Goal: Communication & Community: Answer question/provide support

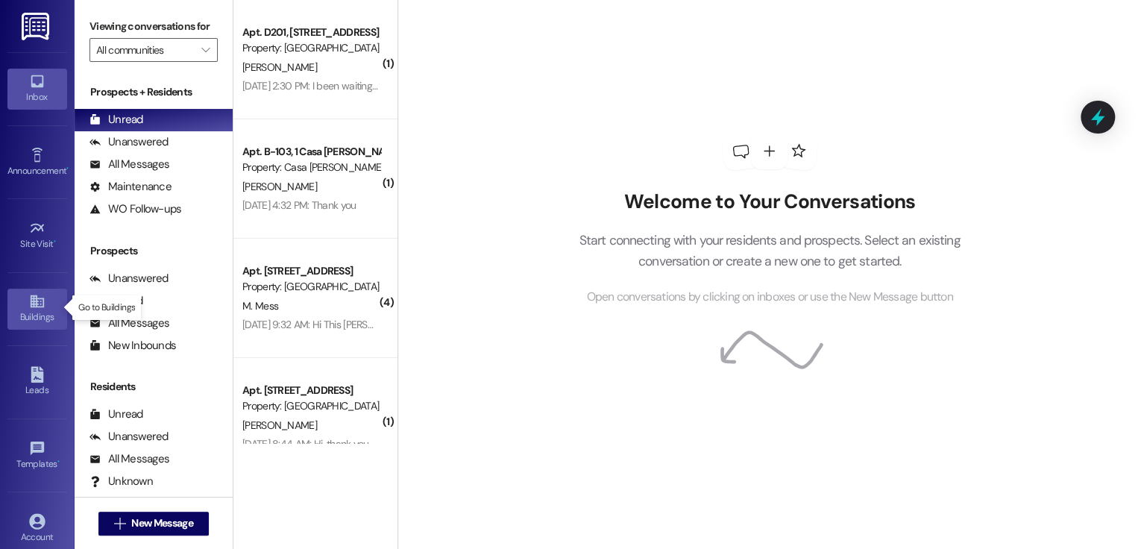
click at [28, 311] on div "Buildings" at bounding box center [37, 316] width 75 height 15
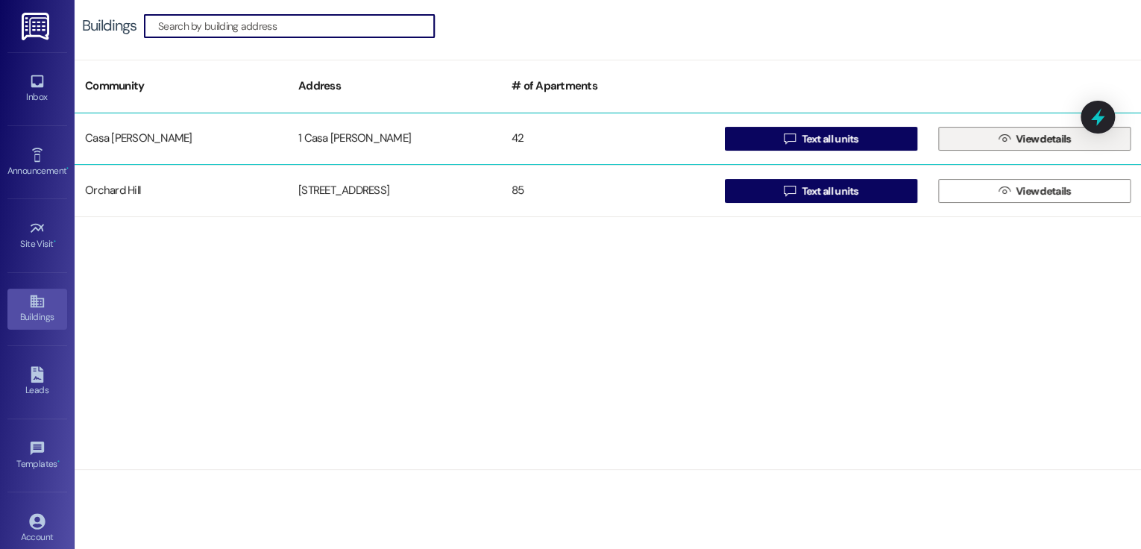
click at [982, 139] on button " View details" at bounding box center [1034, 139] width 192 height 24
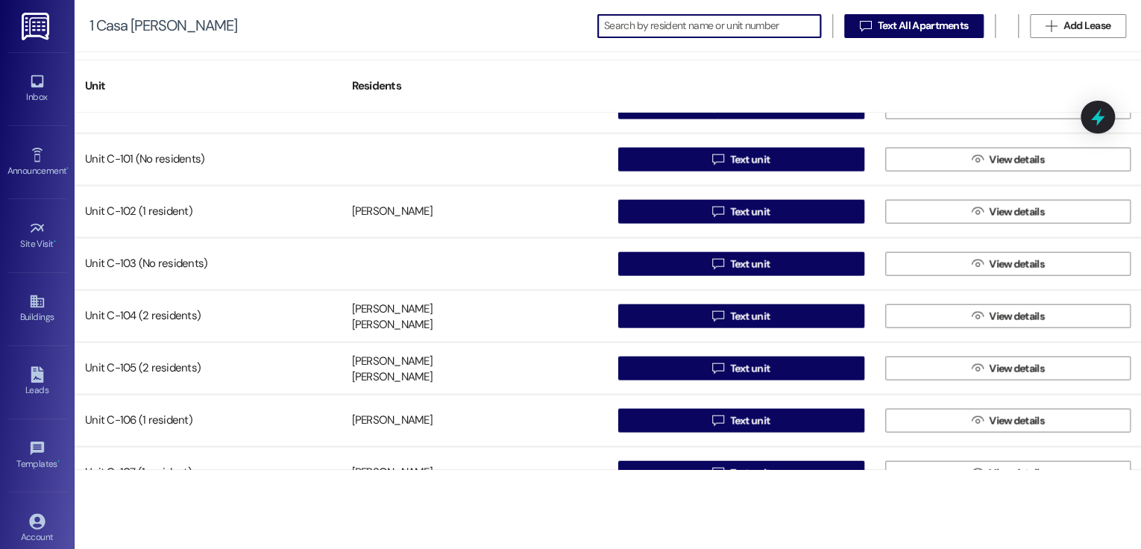
scroll to position [1835, 0]
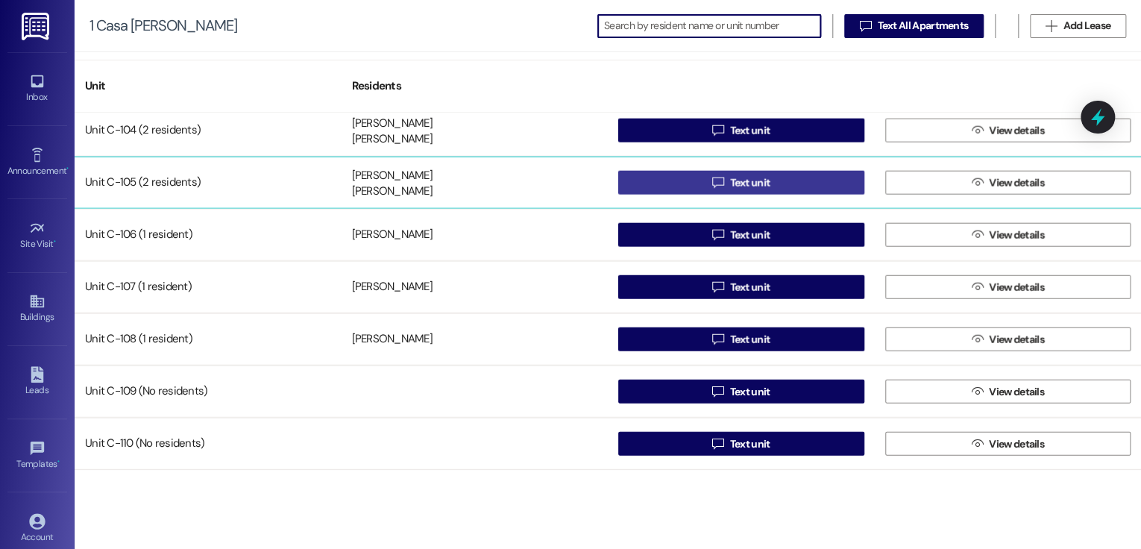
click at [758, 186] on span "Text unit" at bounding box center [750, 183] width 40 height 16
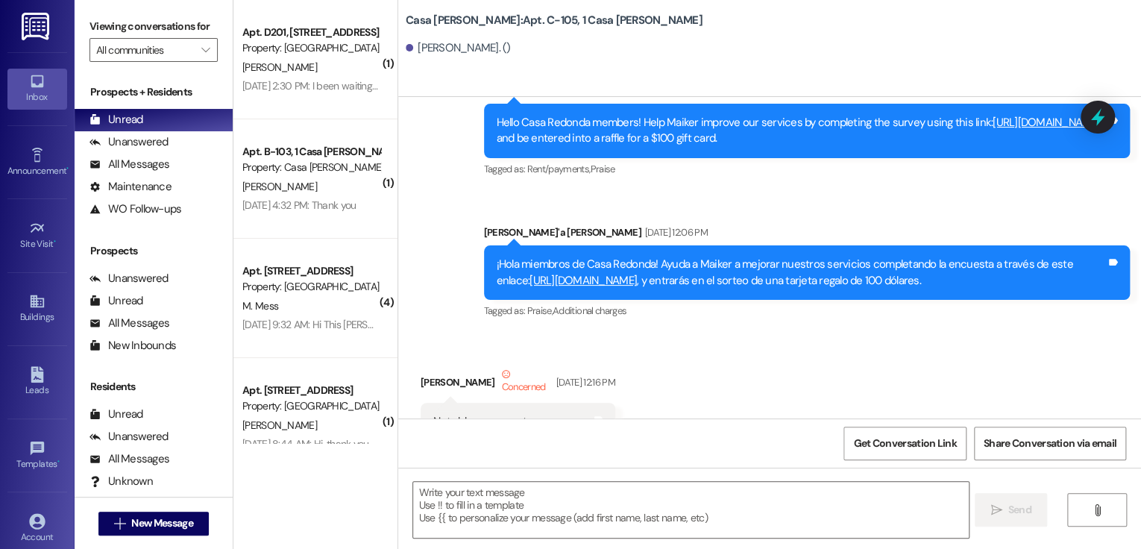
scroll to position [29090, 0]
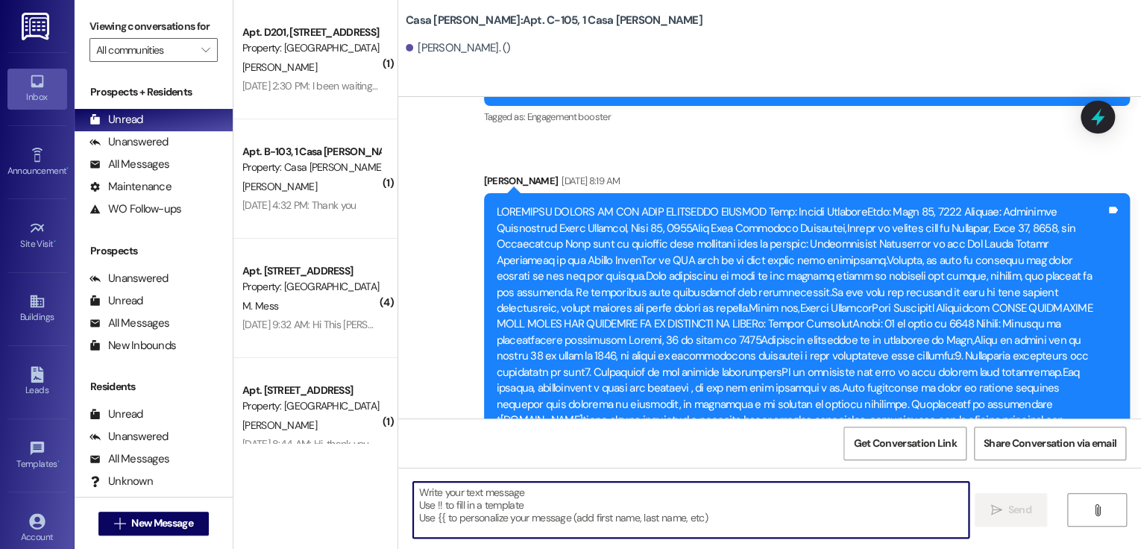
click at [459, 492] on textarea at bounding box center [690, 510] width 555 height 56
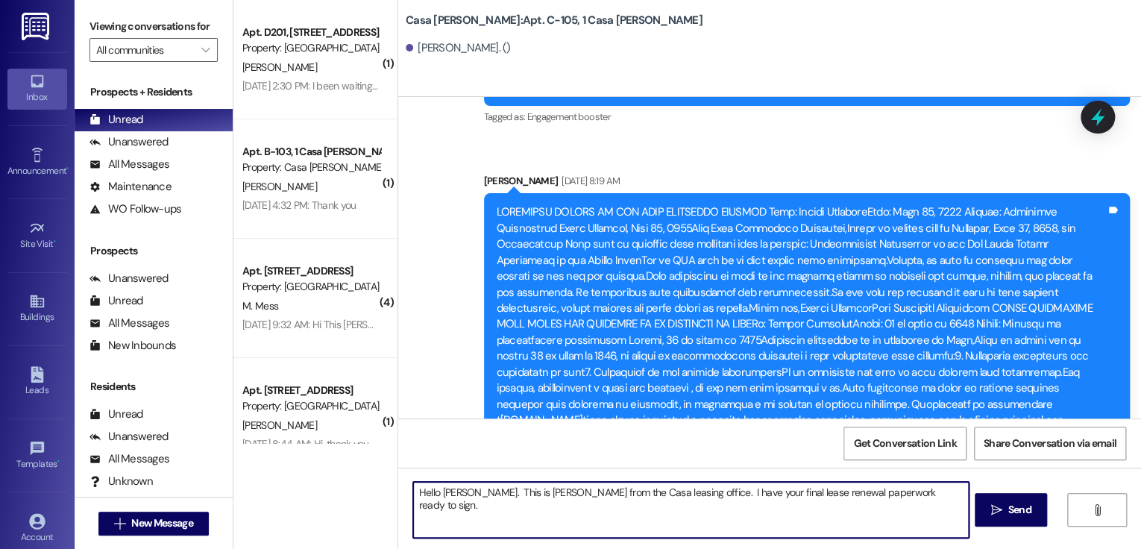
click at [913, 493] on textarea "Hello [PERSON_NAME]. This is [PERSON_NAME] from the Casa leasing office. I have…" at bounding box center [690, 510] width 555 height 56
click at [435, 502] on textarea "Hello [PERSON_NAME]. This is [PERSON_NAME] from the Casa leasing office. I have…" at bounding box center [690, 510] width 555 height 56
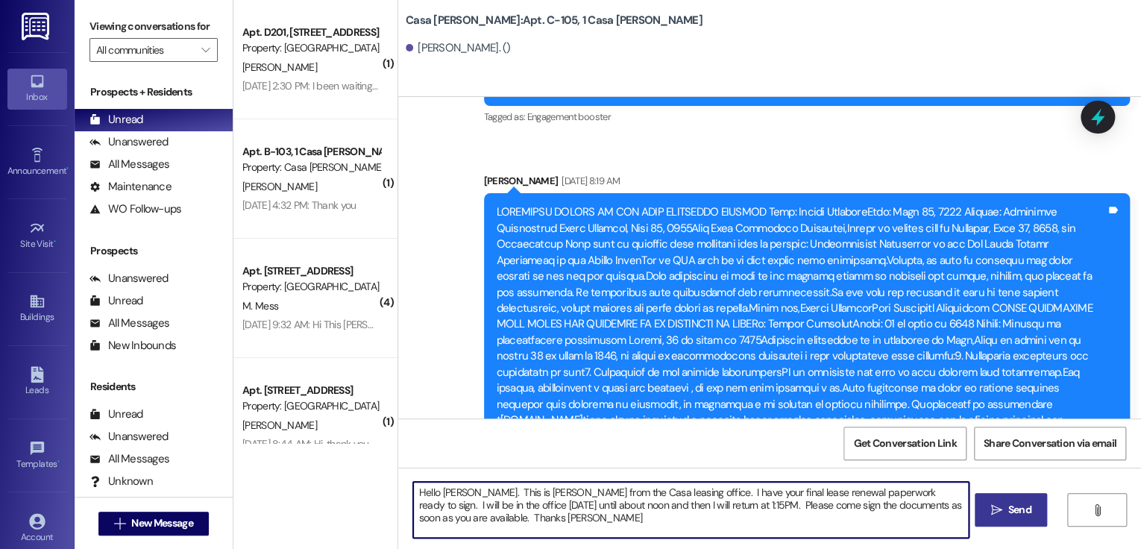
type textarea "Hello [PERSON_NAME]. This is [PERSON_NAME] from the Casa leasing office. I have…"
click at [1009, 514] on span "Send" at bounding box center [1019, 510] width 23 height 16
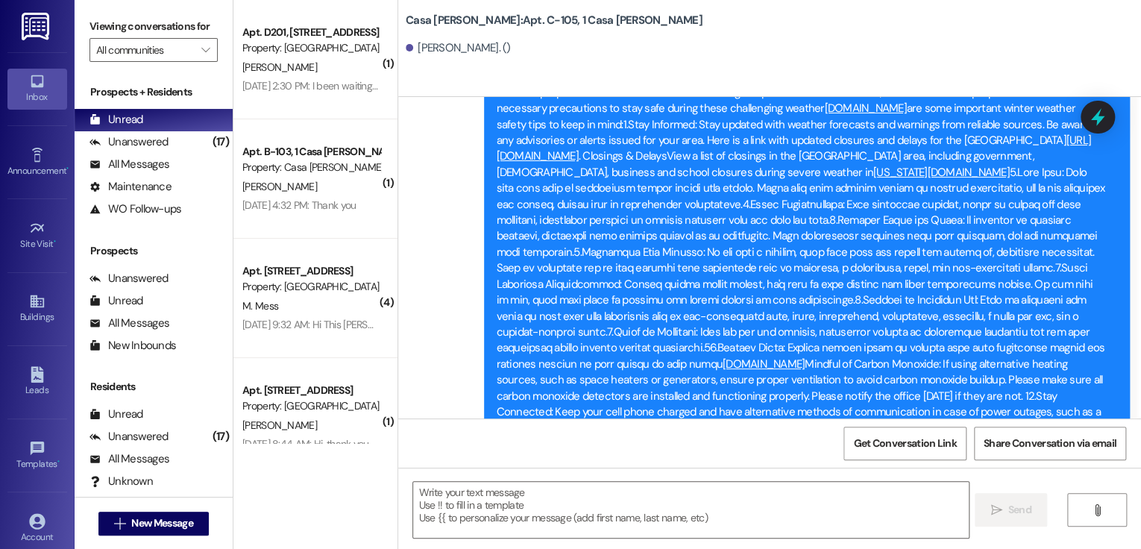
scroll to position [3071, 0]
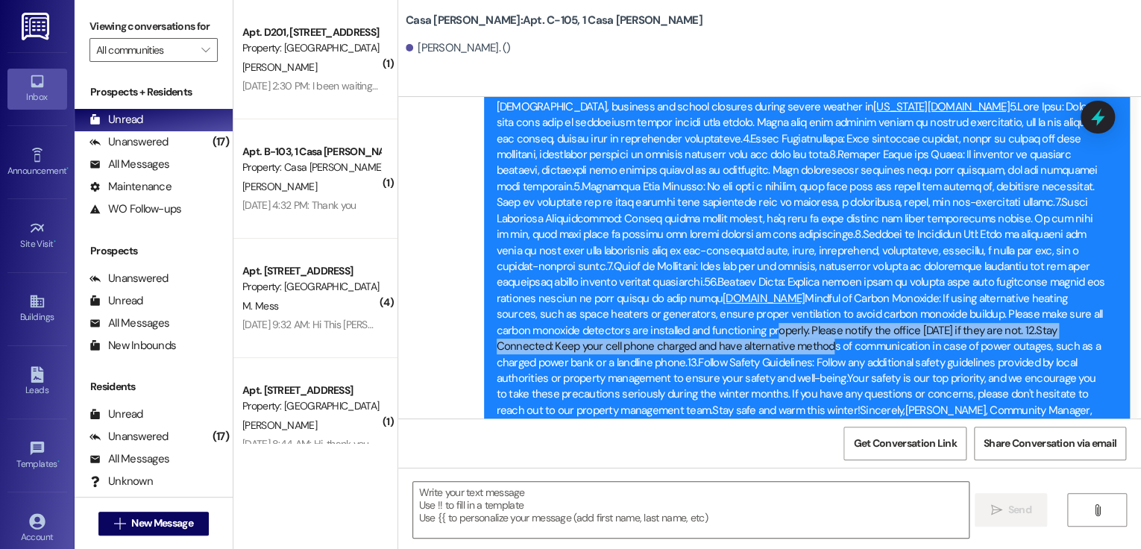
drag, startPoint x: 756, startPoint y: 304, endPoint x: 758, endPoint y: 316, distance: 12.1
click at [758, 316] on div "Dear Members,As we enter the winter season, we want to ensure the safety and we…" at bounding box center [800, 218] width 609 height 431
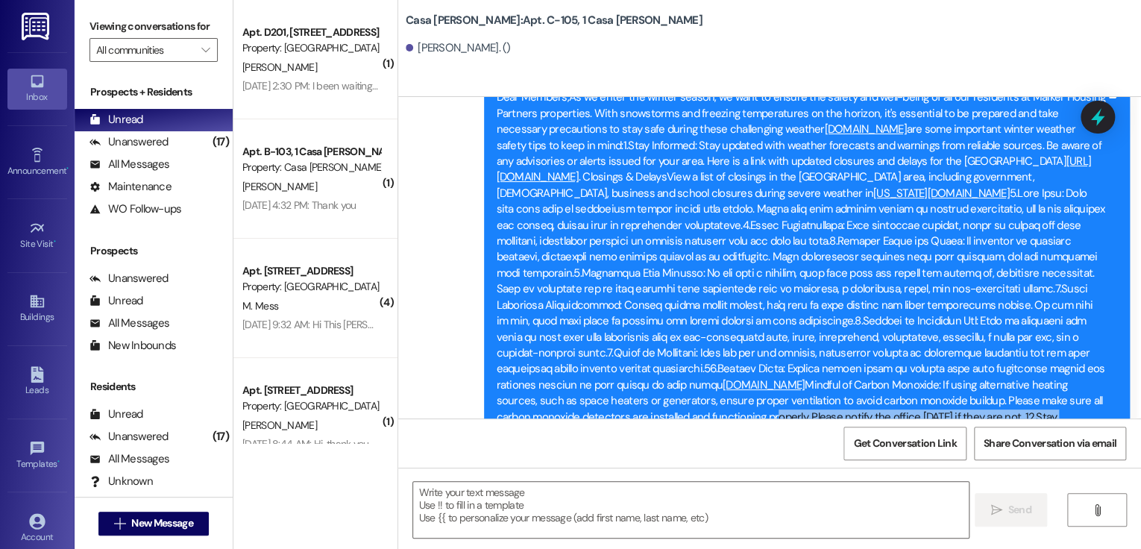
scroll to position [3012, 0]
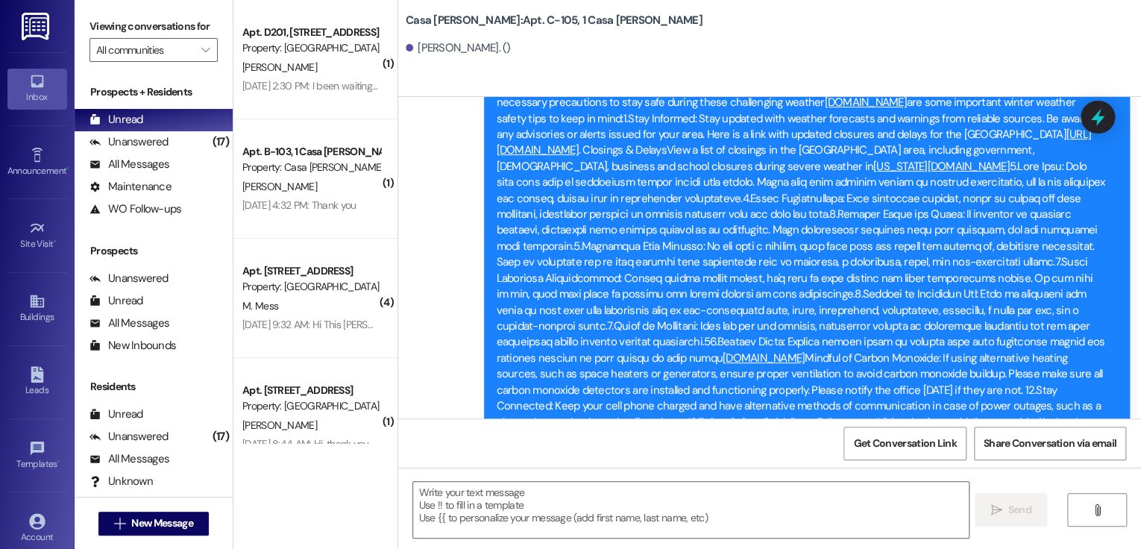
click at [830, 327] on div "Dear Members,As we enter the winter season, we want to ensure the safety and we…" at bounding box center [800, 278] width 609 height 431
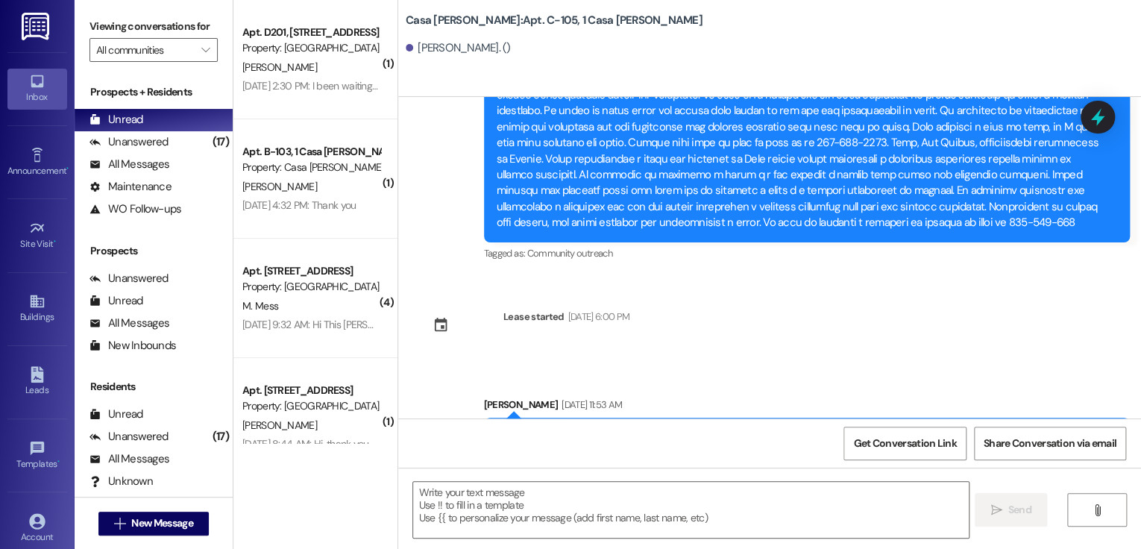
scroll to position [7961, 0]
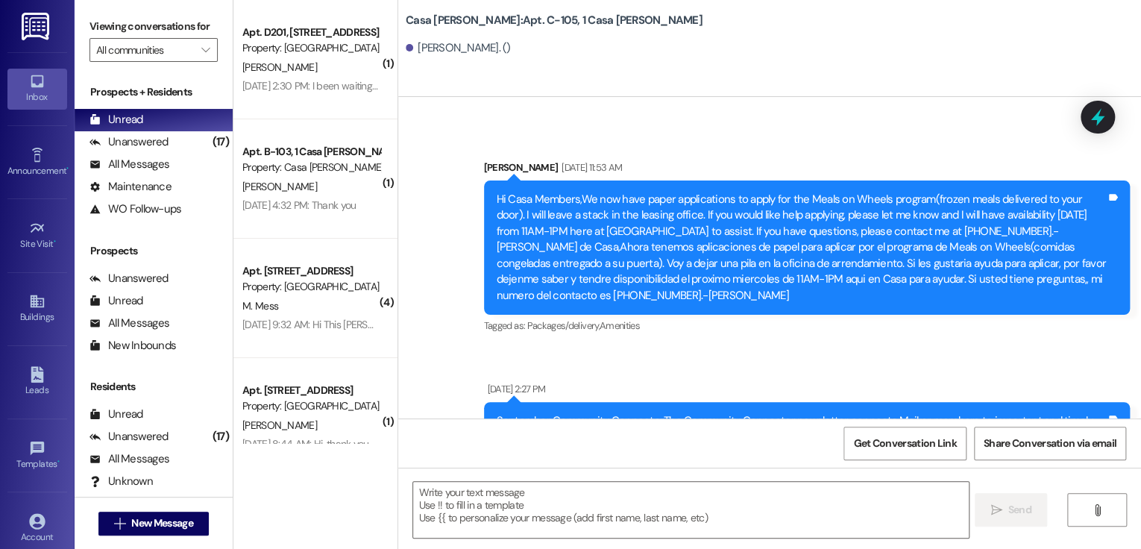
drag, startPoint x: 1079, startPoint y: 310, endPoint x: 1093, endPoint y: 305, distance: 15.1
click at [1079, 370] on div "Announcement, sent via SMS [DATE] 2:27 PM September Community ConnectorThe Comm…" at bounding box center [807, 445] width 668 height 151
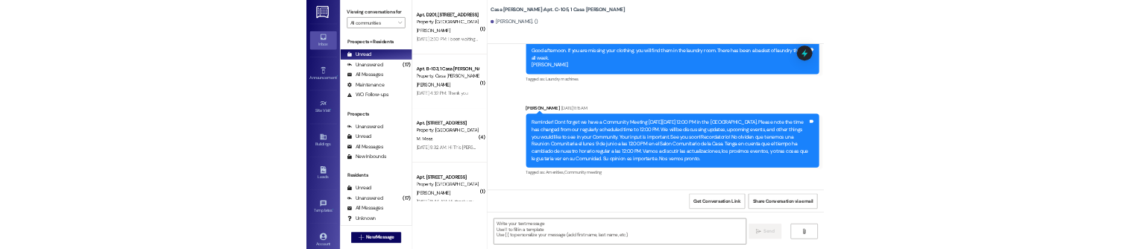
scroll to position [29210, 0]
